Goal: Task Accomplishment & Management: Manage account settings

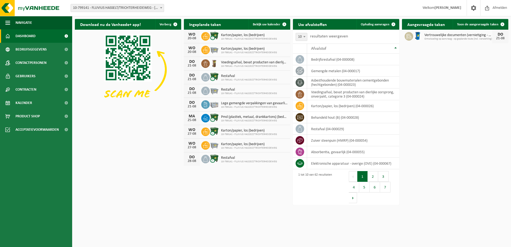
click at [159, 9] on span at bounding box center [160, 7] width 5 height 7
click at [378, 27] on link "Ophaling aanvragen" at bounding box center [378, 24] width 42 height 11
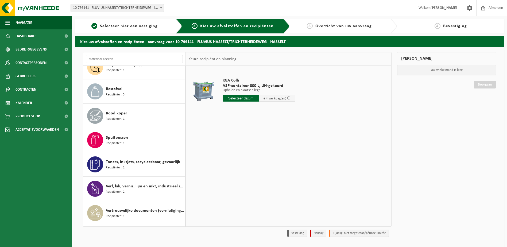
scroll to position [1256, 0]
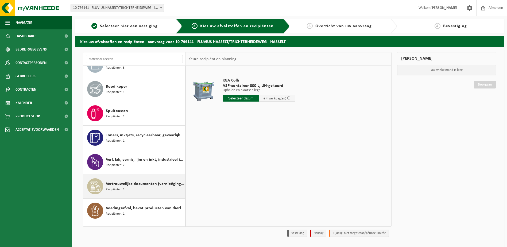
click at [143, 188] on div "Vertrouwelijke documenten (vernietiging - recyclage) Recipiënten: 1" at bounding box center [145, 186] width 78 height 16
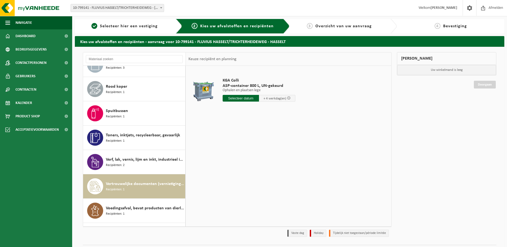
scroll to position [1299, 0]
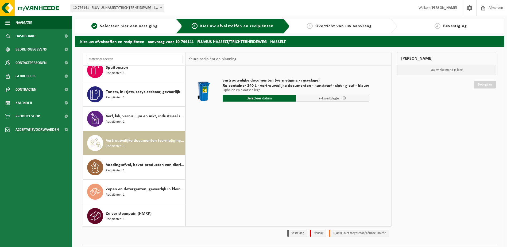
click at [277, 100] on input "text" at bounding box center [259, 98] width 73 height 7
click at [252, 155] on div "21" at bounding box center [255, 154] width 9 height 9
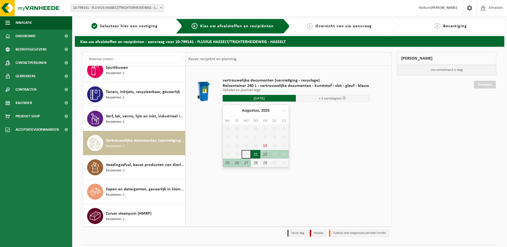
type input "Van 2025-08-21"
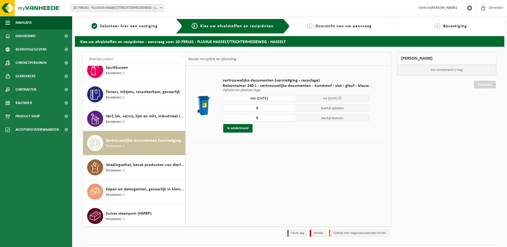
click at [261, 111] on div "8 Aantal ophalen 8 Aantal leveren In winkelmand" at bounding box center [296, 118] width 146 height 28
click at [289, 109] on input "7" at bounding box center [259, 107] width 73 height 7
click at [289, 109] on input "6" at bounding box center [259, 107] width 73 height 7
click at [289, 109] on input "5" at bounding box center [259, 107] width 73 height 7
click at [289, 109] on input "4" at bounding box center [259, 107] width 73 height 7
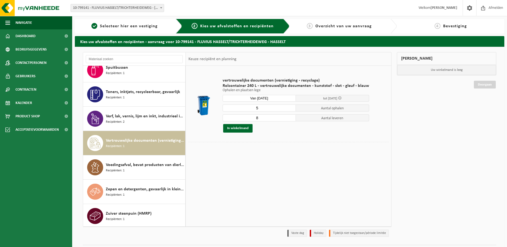
type input "5"
click at [289, 107] on input "5" at bounding box center [259, 107] width 73 height 7
click at [290, 119] on input "7" at bounding box center [259, 117] width 73 height 7
click at [290, 119] on input "6" at bounding box center [259, 117] width 73 height 7
type input "5"
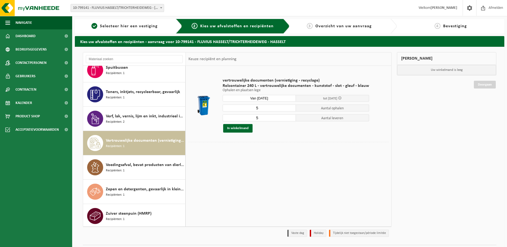
click at [290, 119] on input "5" at bounding box center [259, 117] width 73 height 7
click at [251, 127] on button "In winkelmand" at bounding box center [237, 128] width 29 height 9
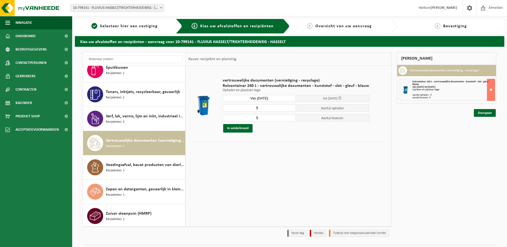
click at [443, 92] on div "Rolcontainer 240 L - vertrouwelijke documenten - kunststof - slot - gleuf - bla…" at bounding box center [453, 89] width 82 height 19
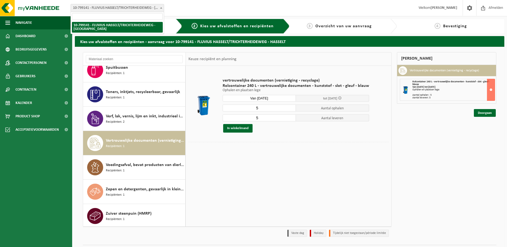
click at [163, 7] on span at bounding box center [160, 7] width 5 height 7
click at [490, 89] on button at bounding box center [491, 90] width 8 height 22
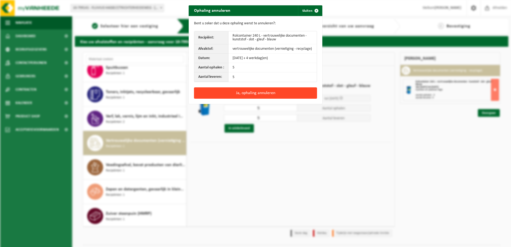
click at [232, 91] on button "Ja, ophaling annuleren" at bounding box center [255, 92] width 123 height 11
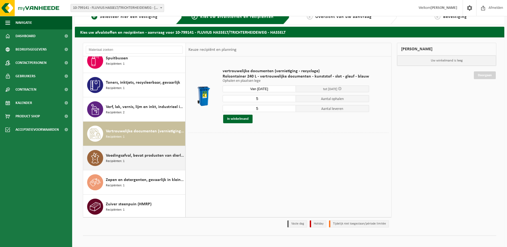
scroll to position [14, 0]
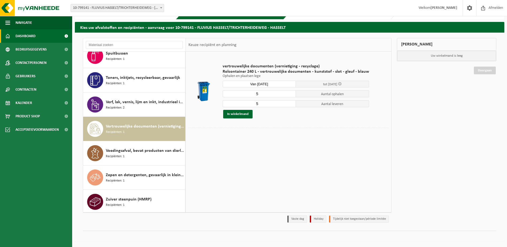
click at [64, 34] on span at bounding box center [66, 35] width 12 height 13
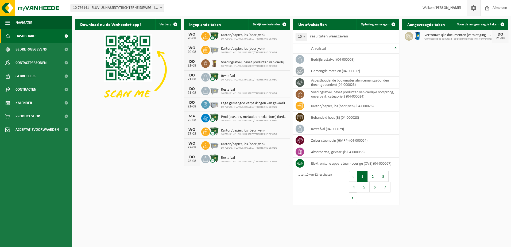
click at [470, 8] on span at bounding box center [474, 8] width 8 height 16
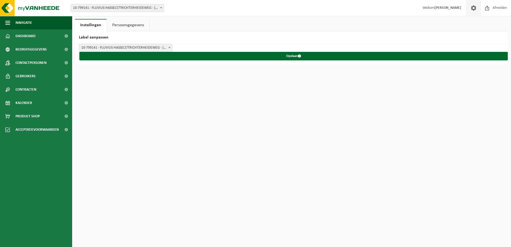
click at [166, 46] on span "10-799141 - FLUVIUS HASSELT/TRICHTERHEIDEWEG - [GEOGRAPHIC_DATA]" at bounding box center [125, 47] width 93 height 7
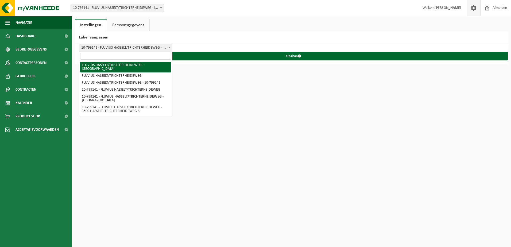
click at [133, 58] on input "search" at bounding box center [125, 56] width 91 height 7
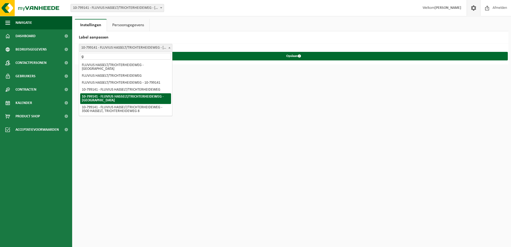
type input "g"
click at [213, 101] on html "Vestiging: 10-799141 - FLUVIUS HASSELT/TRICHTERHEIDEWEG - HASSELT 10-799141 - F…" at bounding box center [255, 123] width 511 height 247
